Goal: Check status: Check status

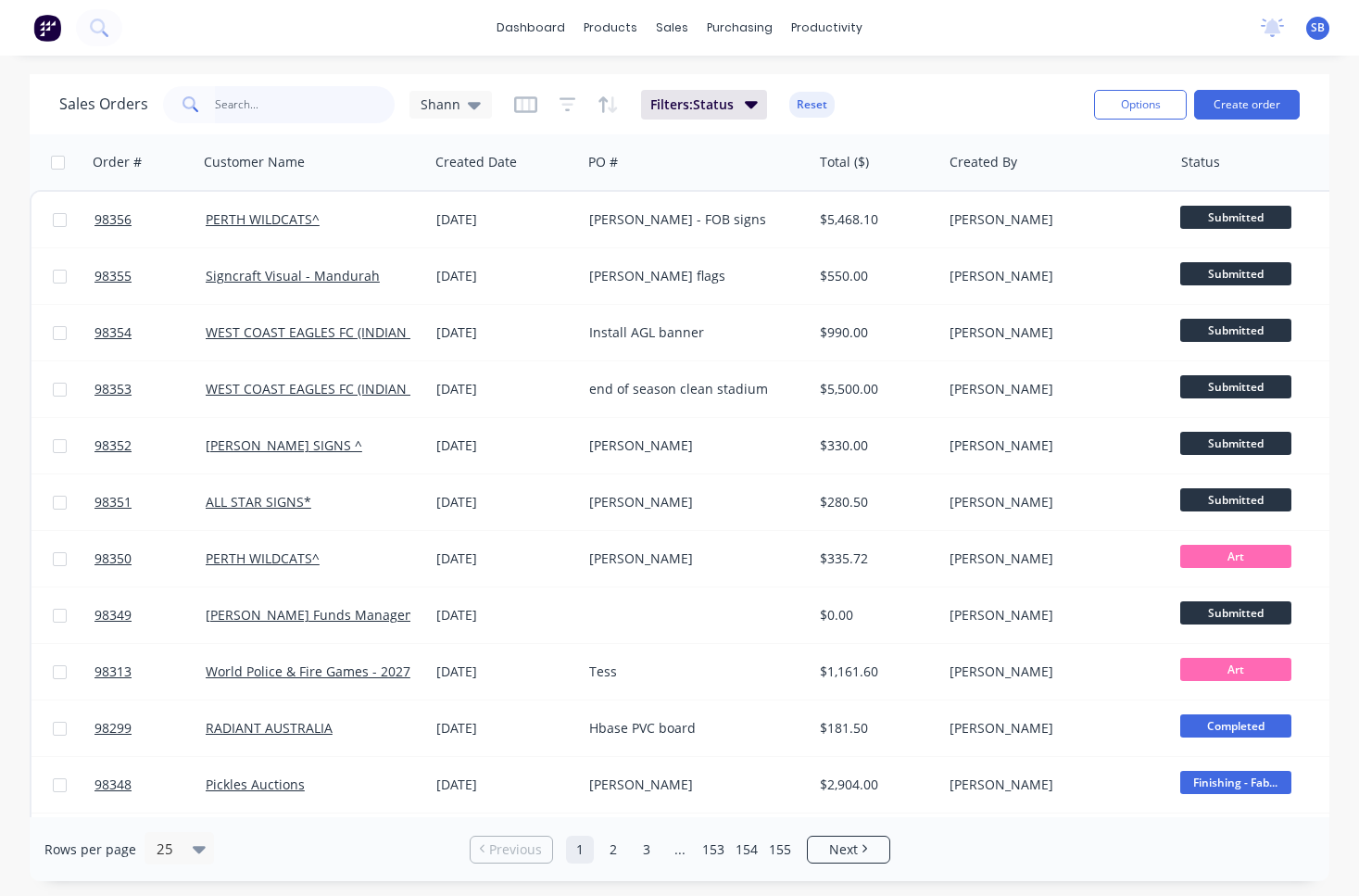
click at [281, 106] on input "text" at bounding box center [305, 104] width 181 height 37
type input "kenlow"
click at [287, 98] on input "text" at bounding box center [305, 104] width 181 height 37
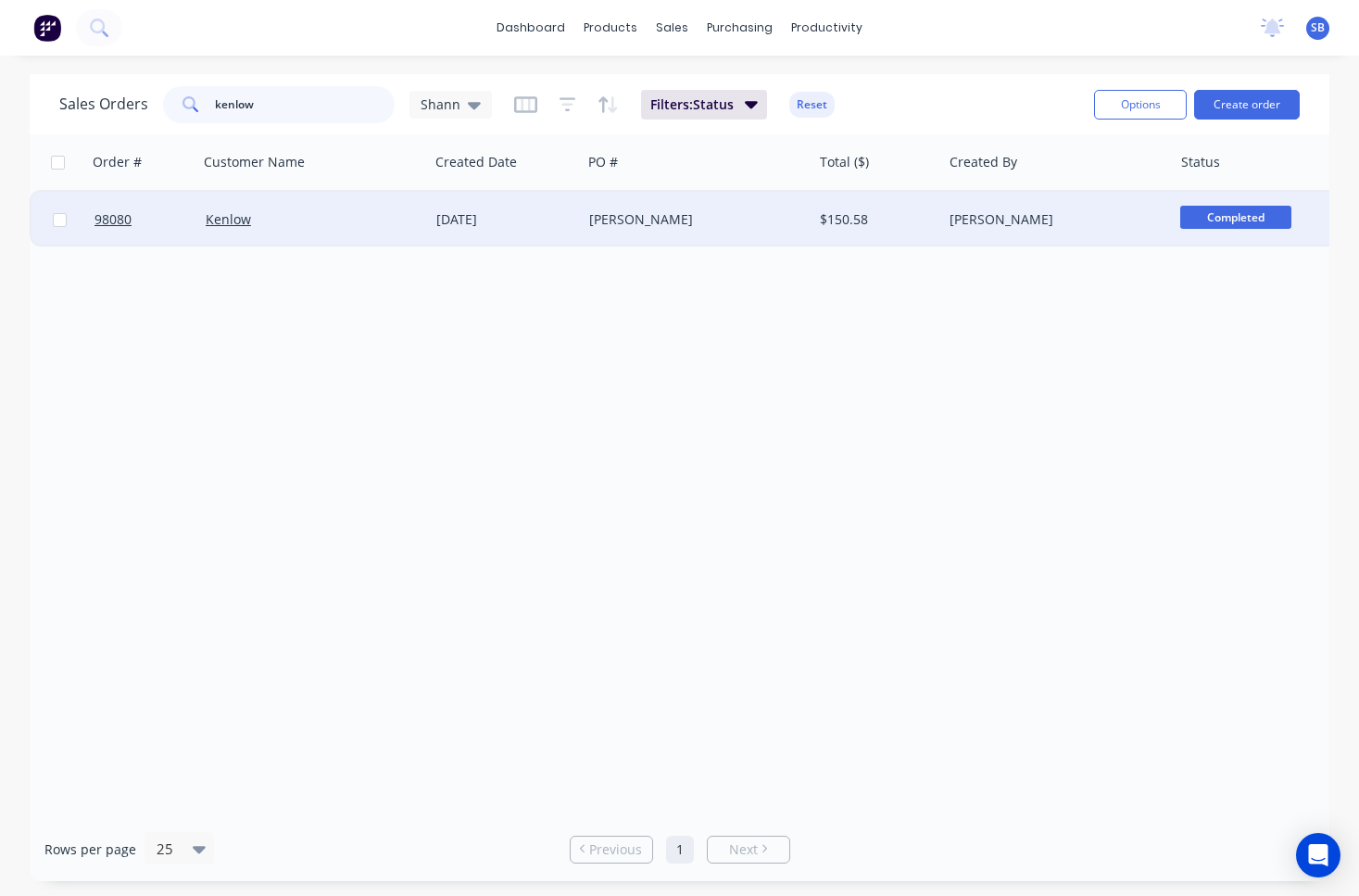
type input "ken low"
click at [614, 218] on div "Peter" at bounding box center [691, 220] width 205 height 19
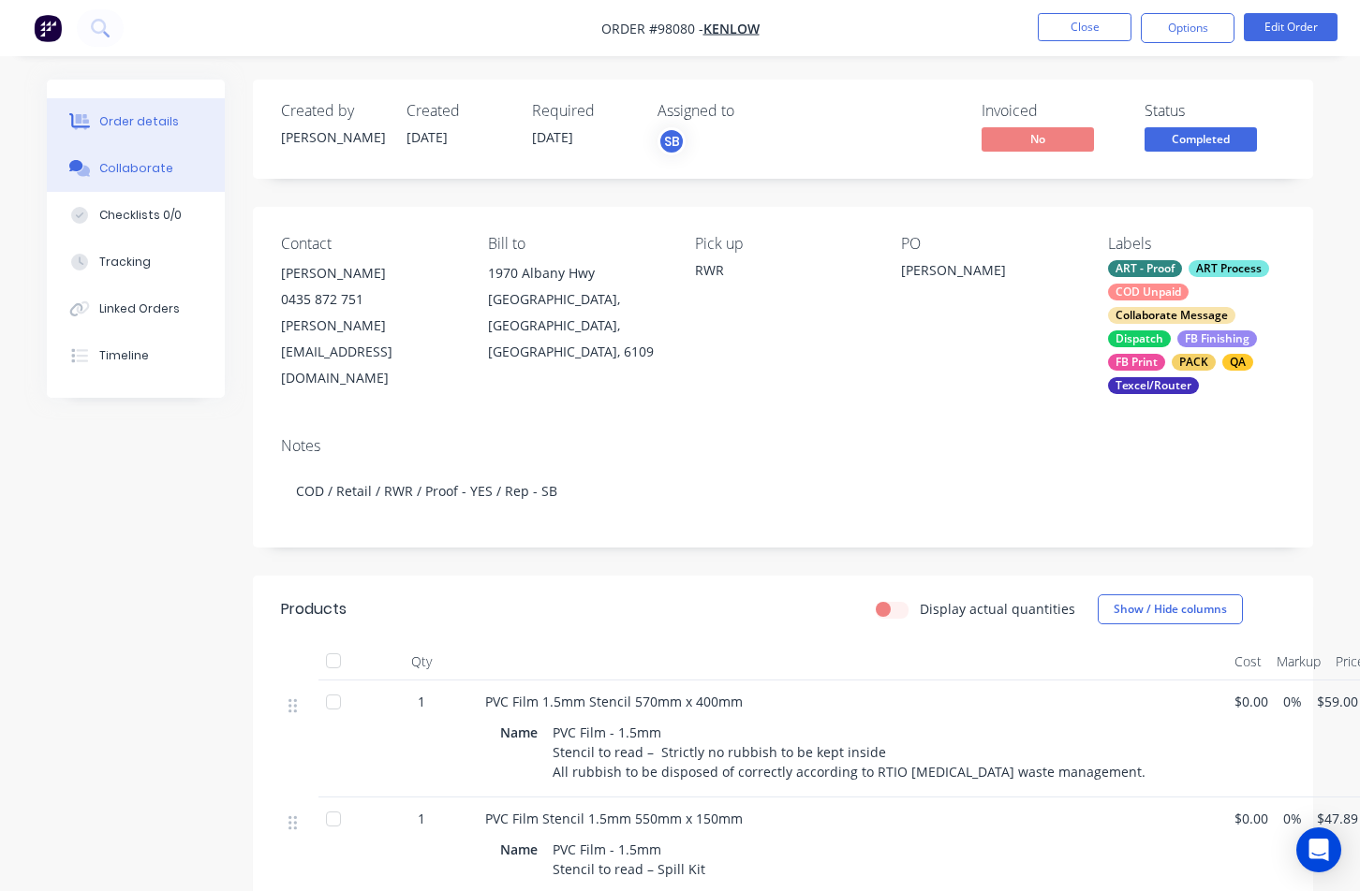
click at [151, 176] on div "Collaborate" at bounding box center [136, 168] width 74 height 17
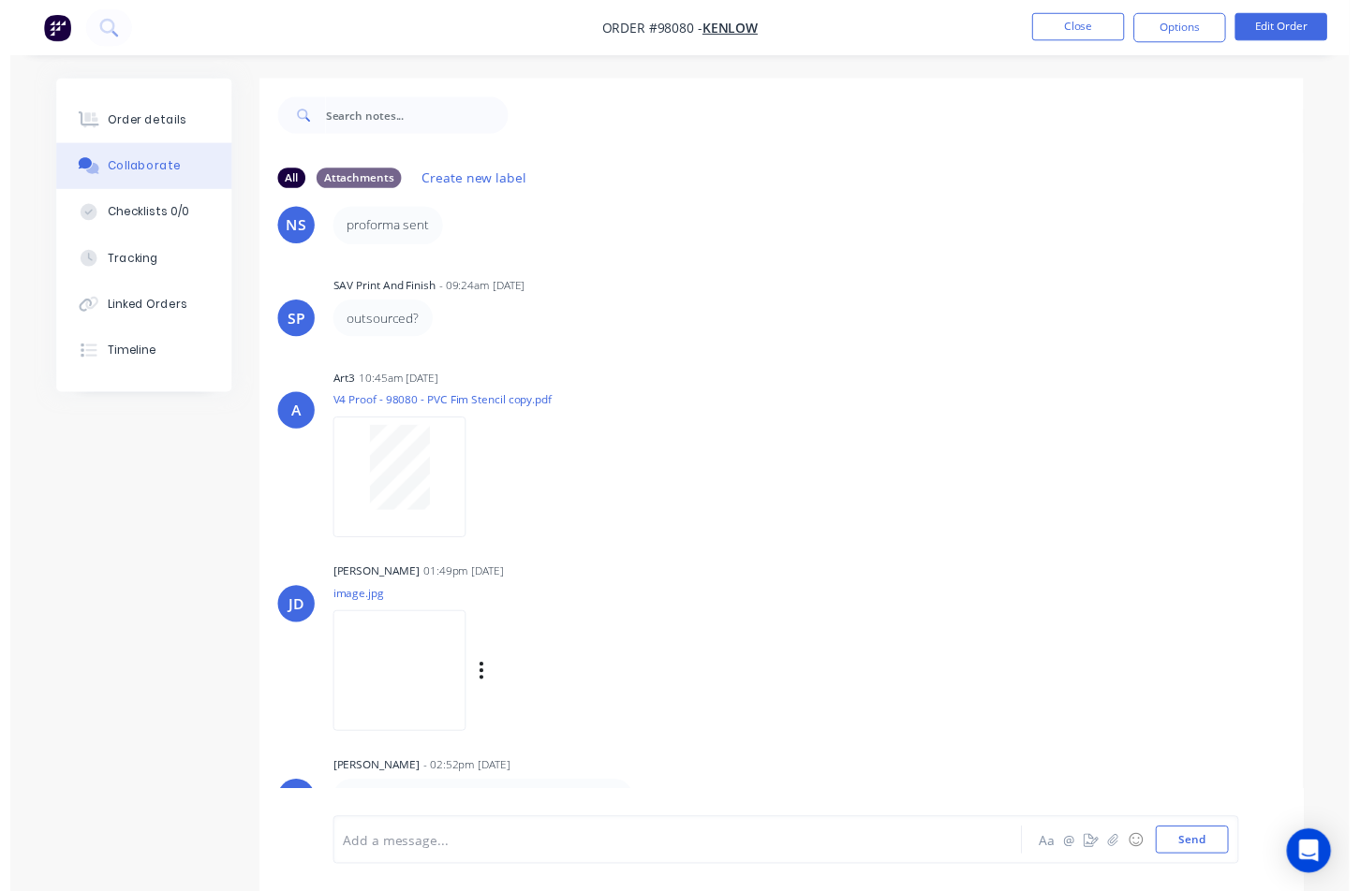
scroll to position [28, 0]
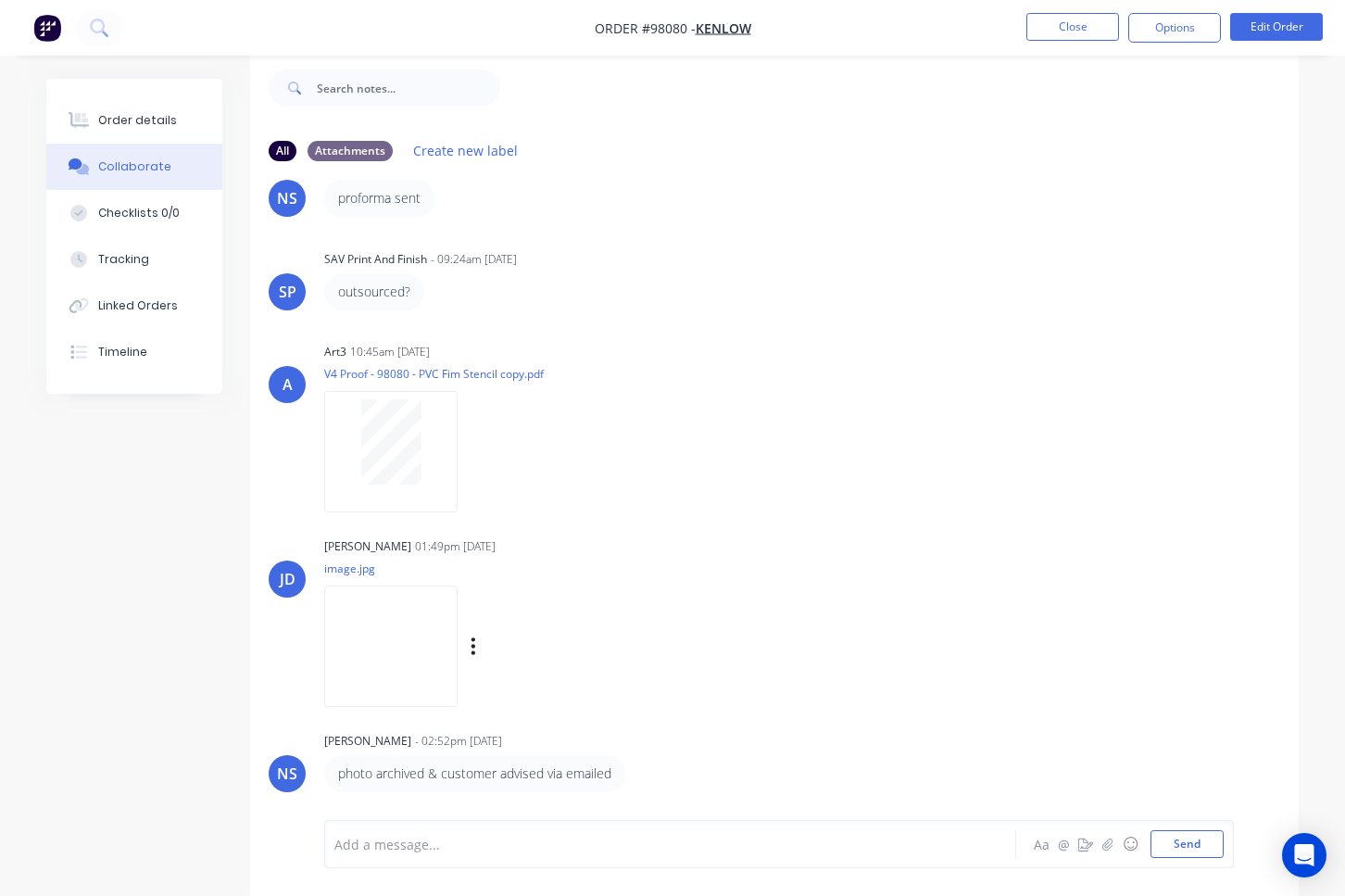
click at [411, 639] on img at bounding box center [391, 646] width 134 height 122
click at [123, 116] on div "Order details" at bounding box center [137, 120] width 79 height 17
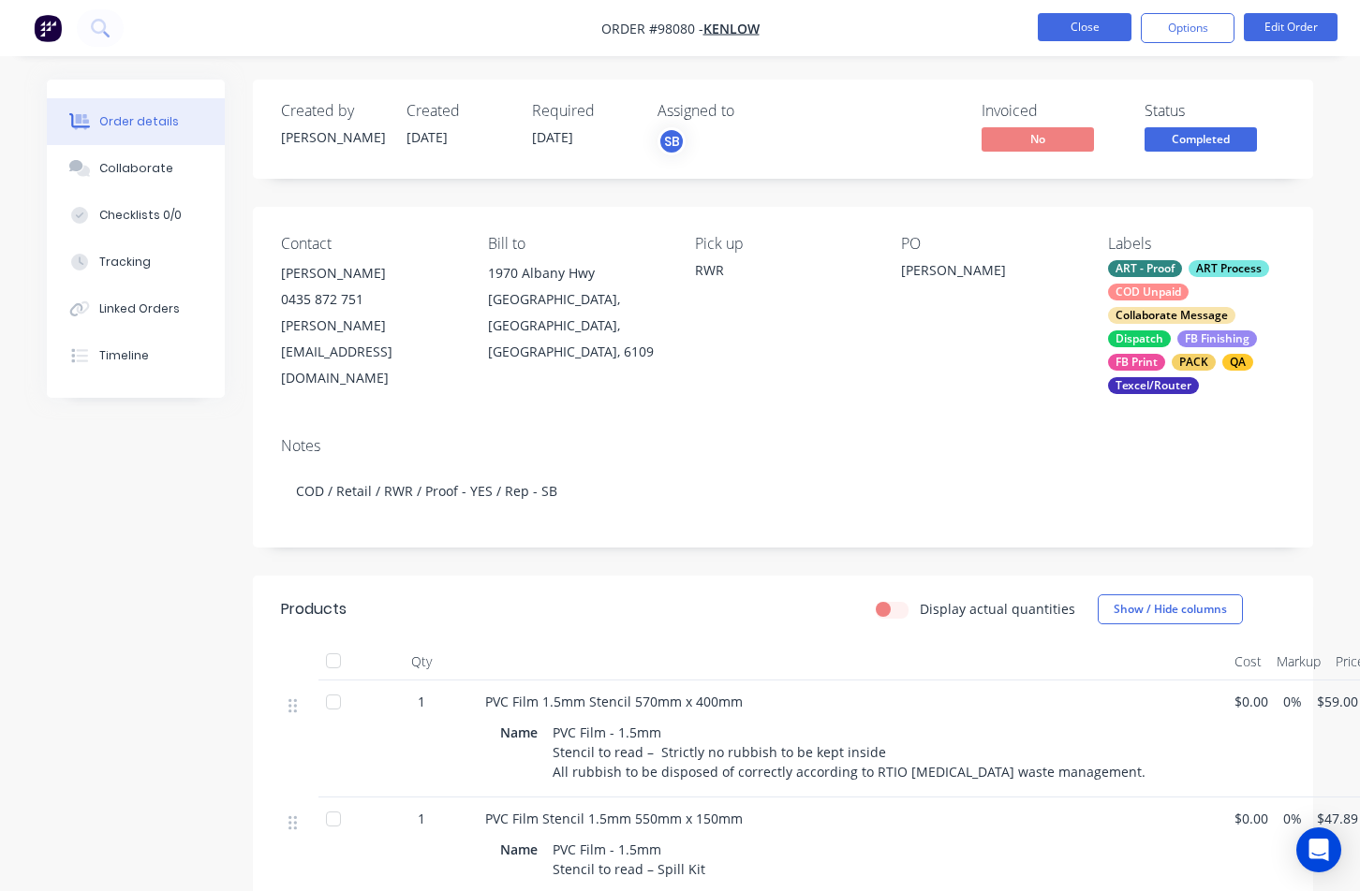
click at [1056, 30] on button "Close" at bounding box center [1085, 27] width 94 height 28
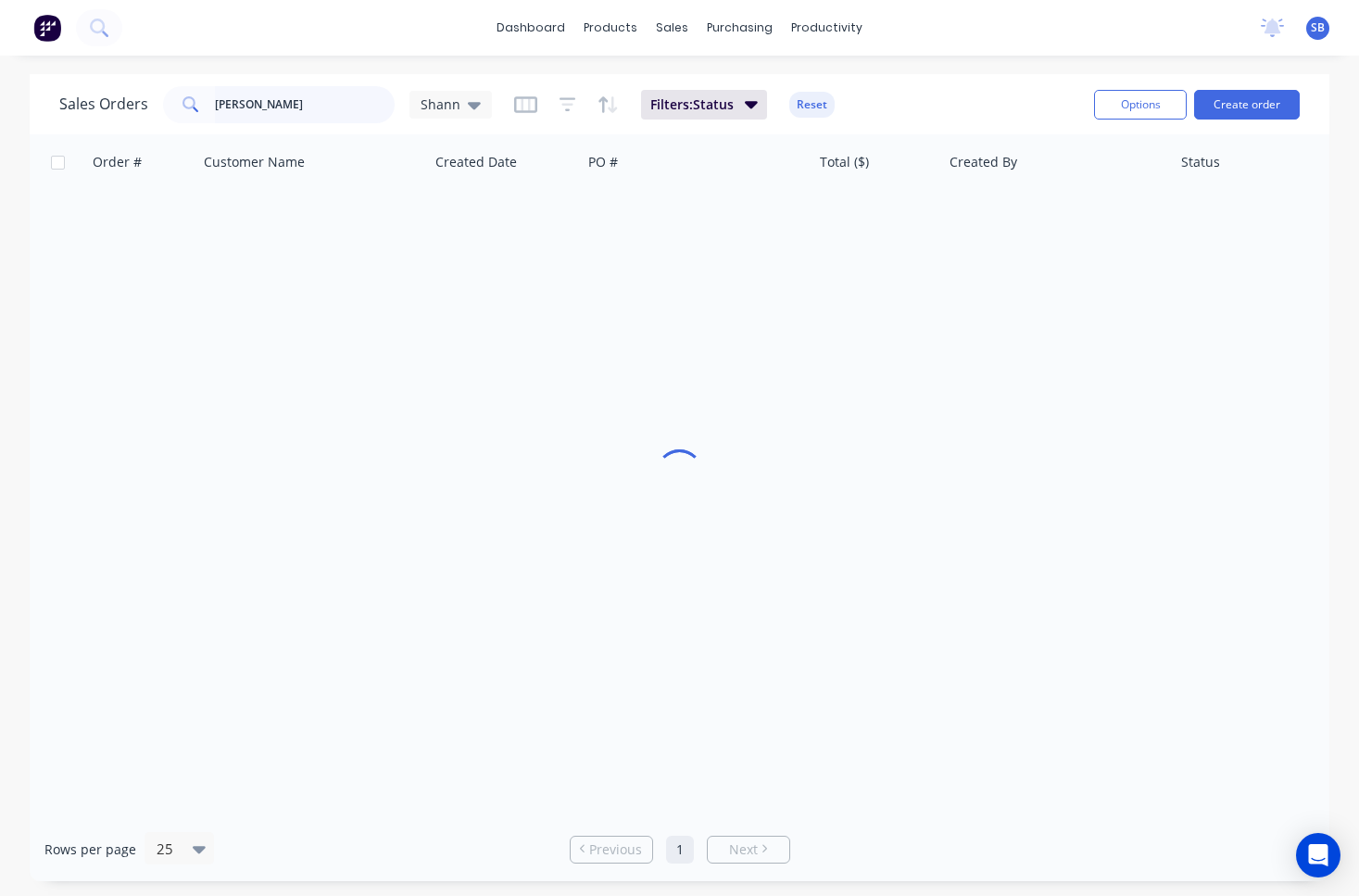
click at [268, 100] on input "ken low" at bounding box center [305, 104] width 181 height 37
click at [298, 107] on input "ken low" at bounding box center [305, 104] width 181 height 37
drag, startPoint x: 301, startPoint y: 106, endPoint x: 151, endPoint y: 93, distance: 150.6
click at [151, 93] on div "Sales Orders ken low Shann" at bounding box center [275, 104] width 432 height 37
